Goal: Use online tool/utility: Use online tool/utility

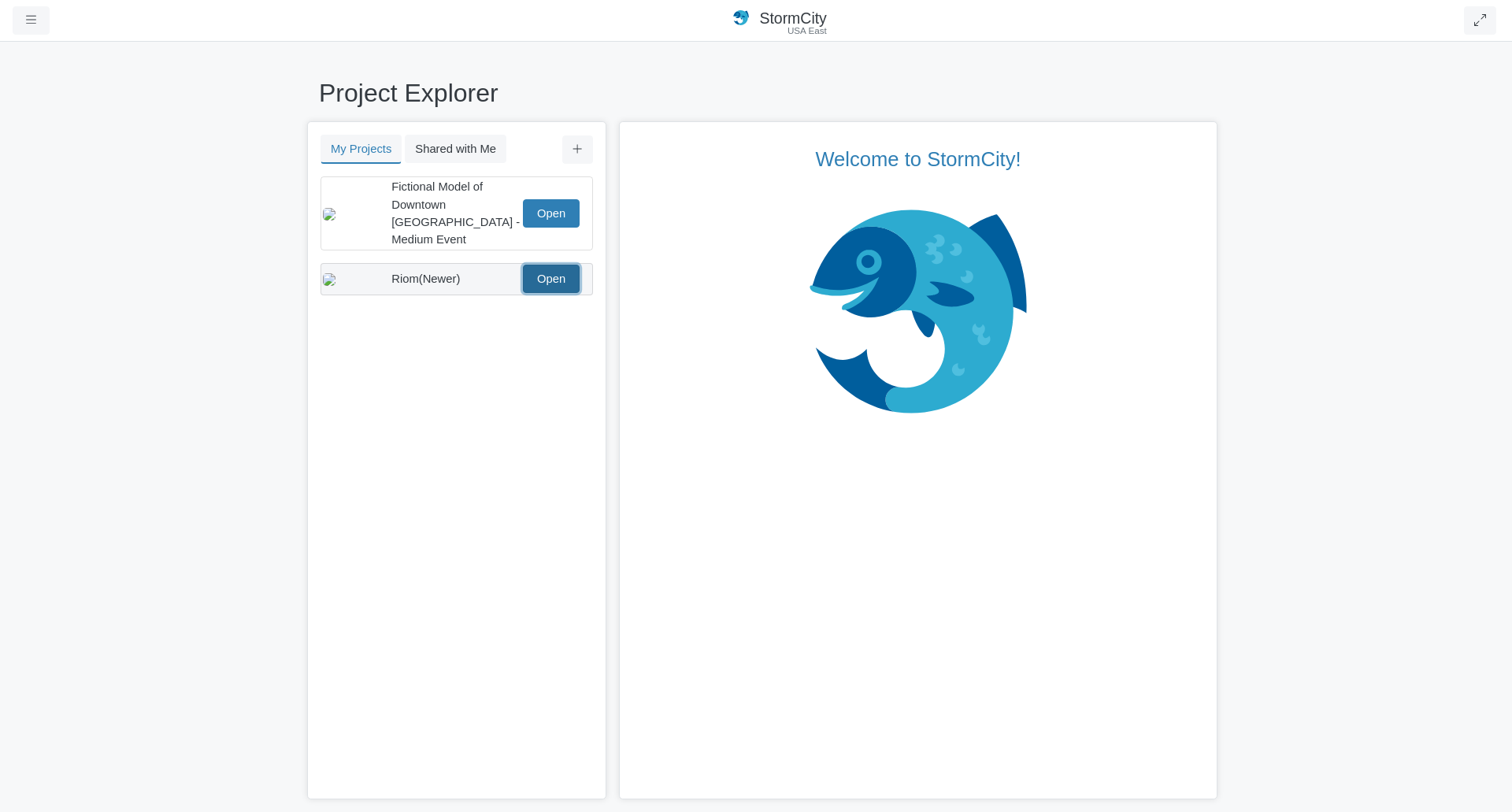
click at [572, 264] on link "Open" at bounding box center [551, 278] width 57 height 28
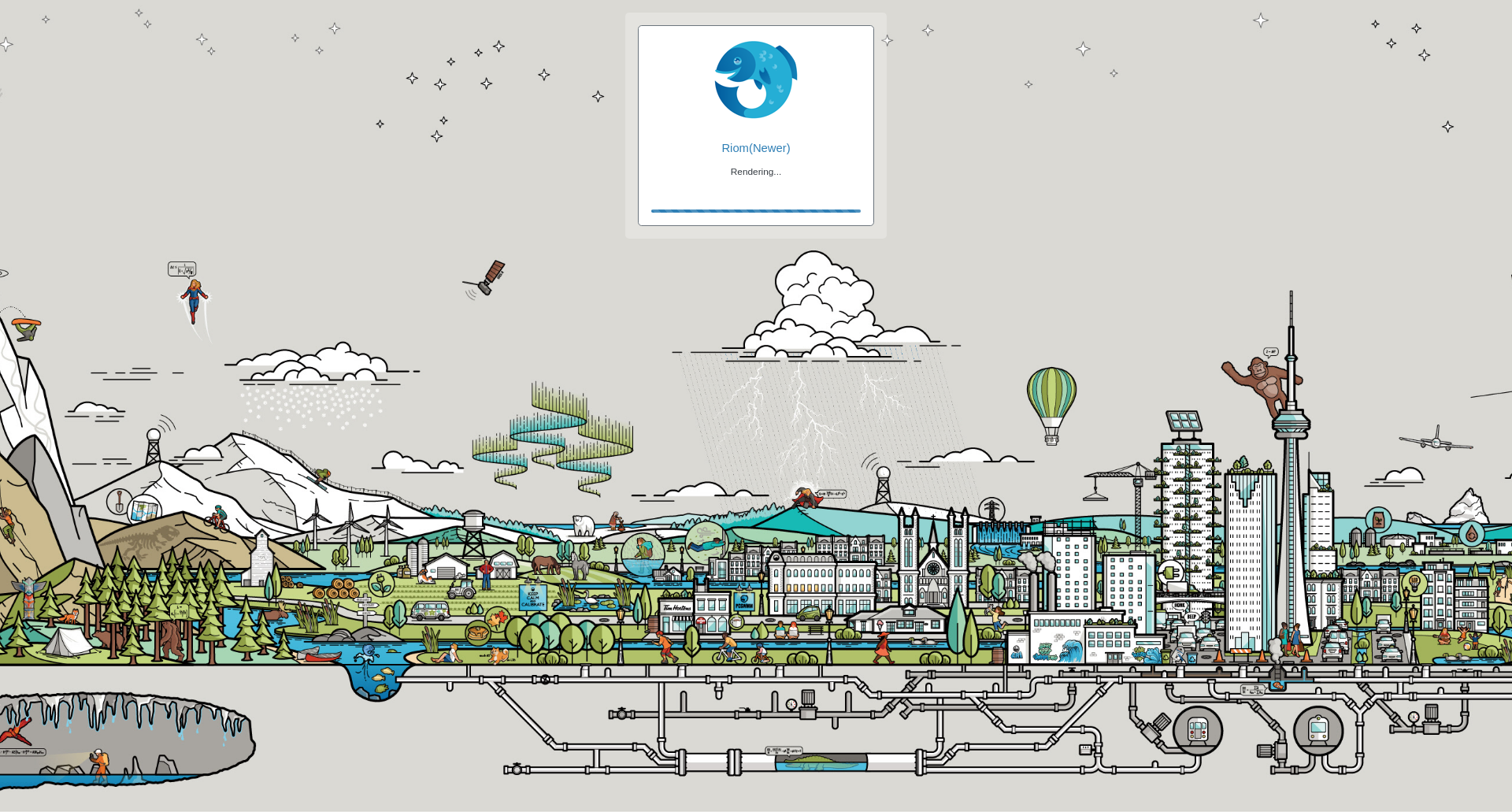
checkbox input "true"
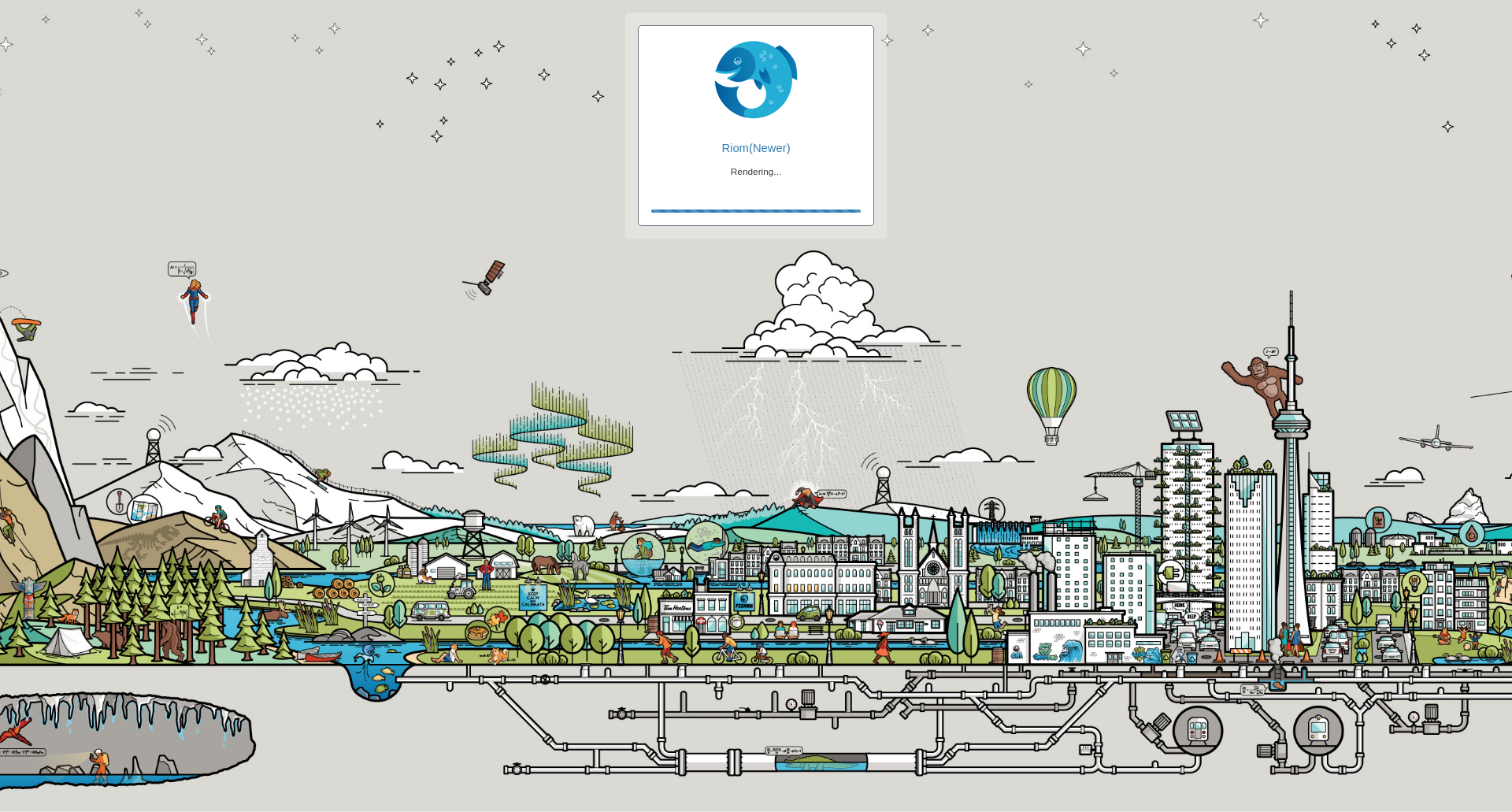
checkbox input "true"
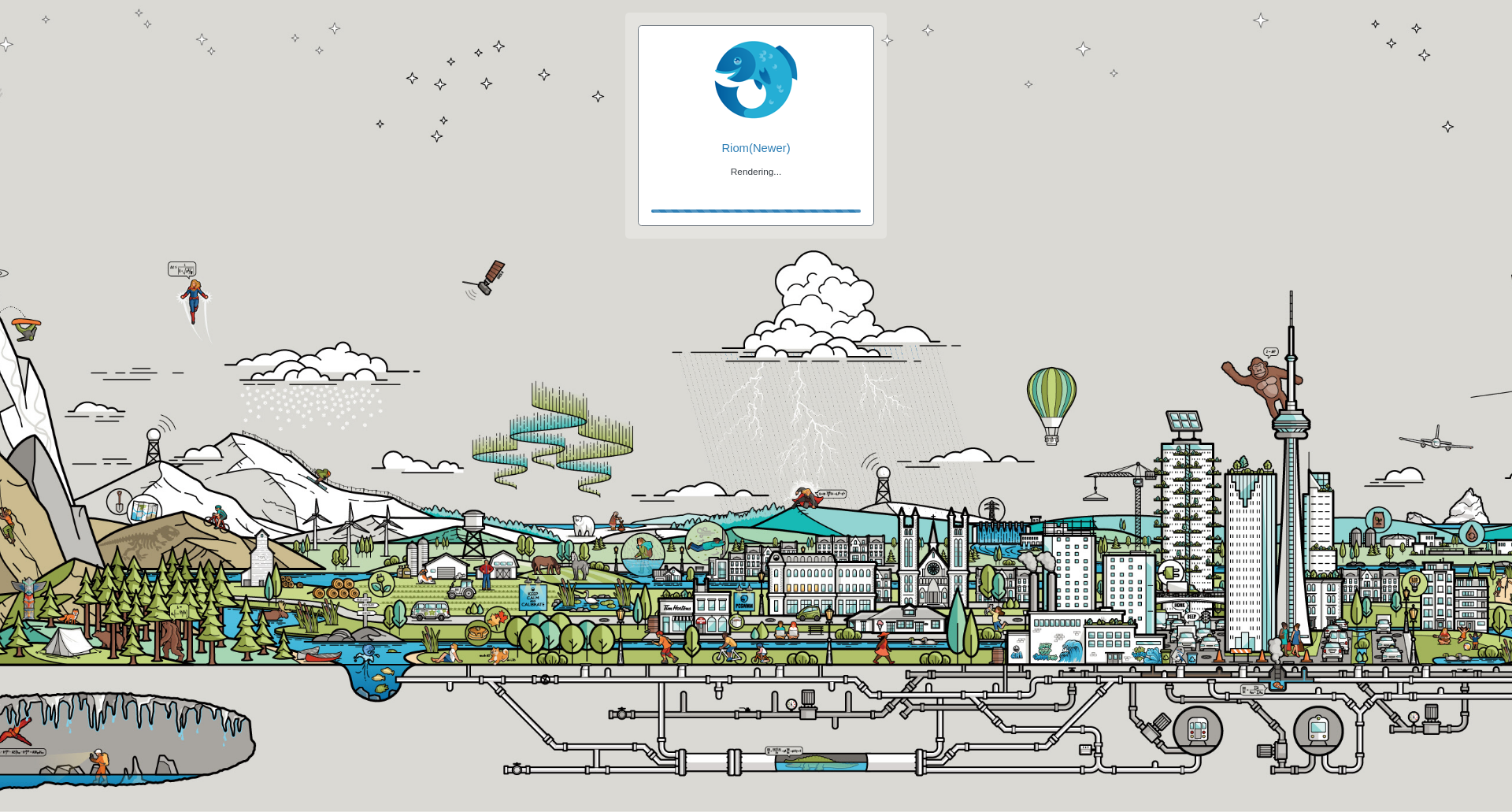
checkbox input "false"
checkbox input "true"
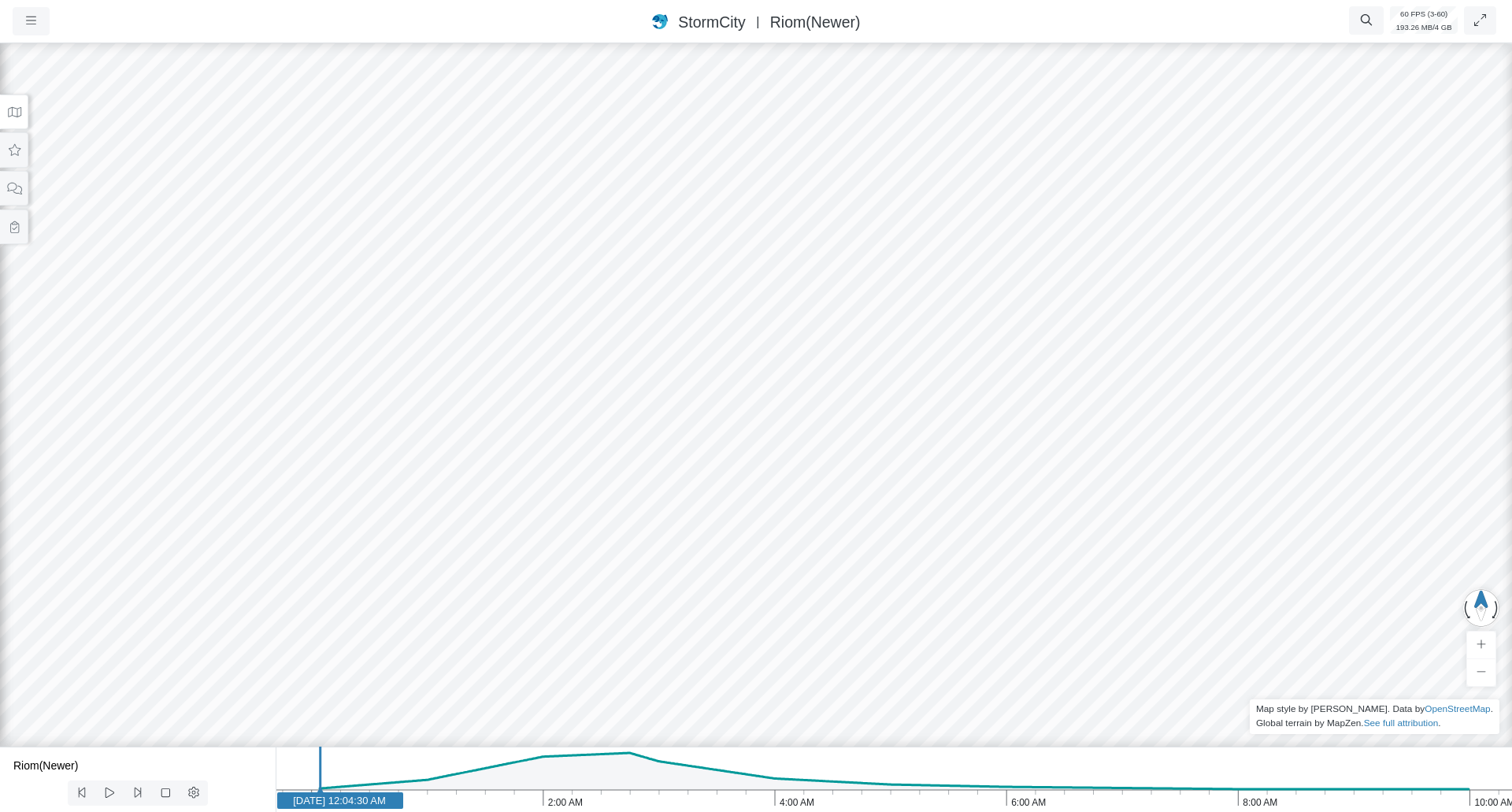
click at [748, 342] on div at bounding box center [756, 426] width 1512 height 772
